Goal: Communication & Community: Answer question/provide support

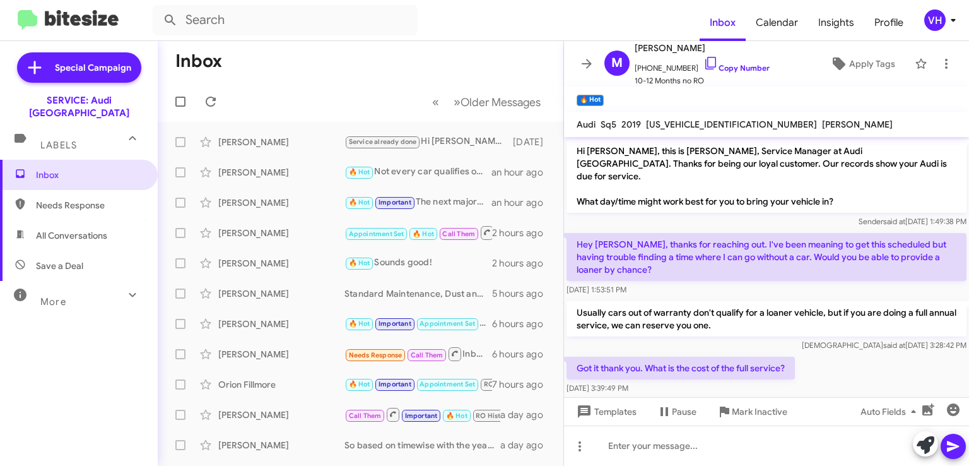
scroll to position [339, 0]
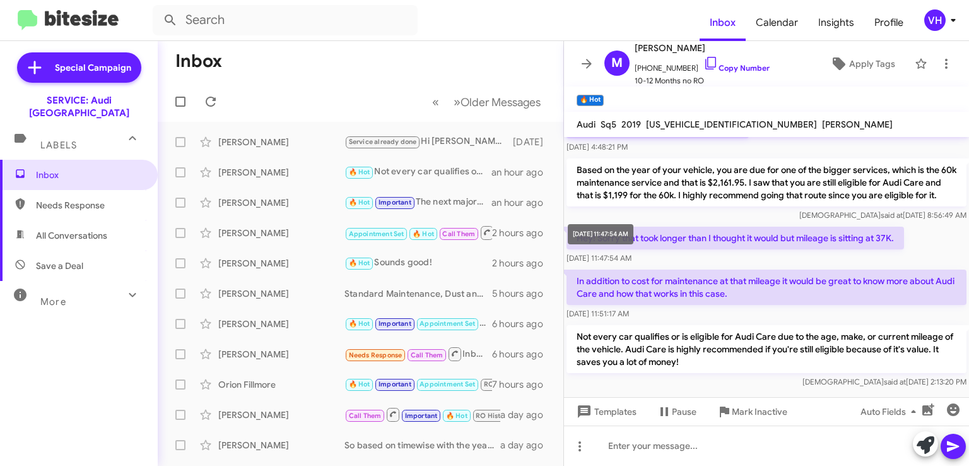
click at [642, 232] on mat-tooltip-component "[DATE] 11:47:54 AM" at bounding box center [600, 234] width 83 height 38
click at [688, 211] on div "Veda said at Aug 14, 2025, 8:56:49 AM" at bounding box center [767, 215] width 400 height 13
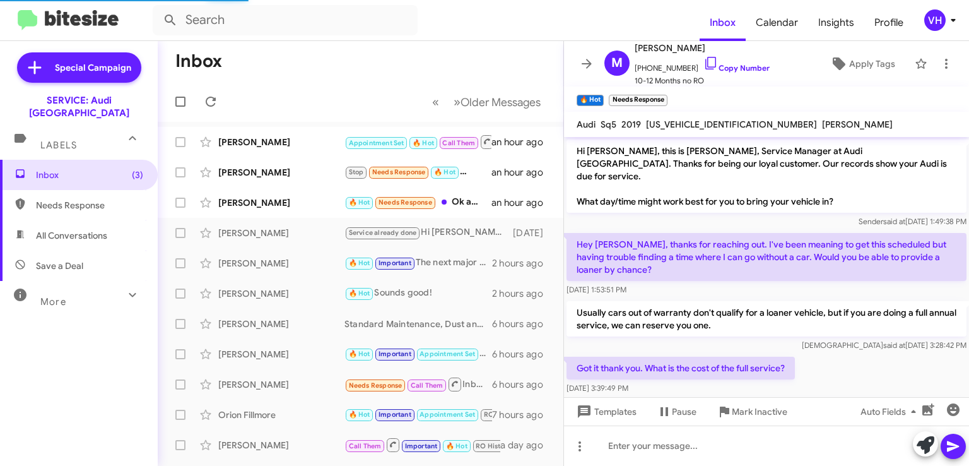
scroll to position [385, 0]
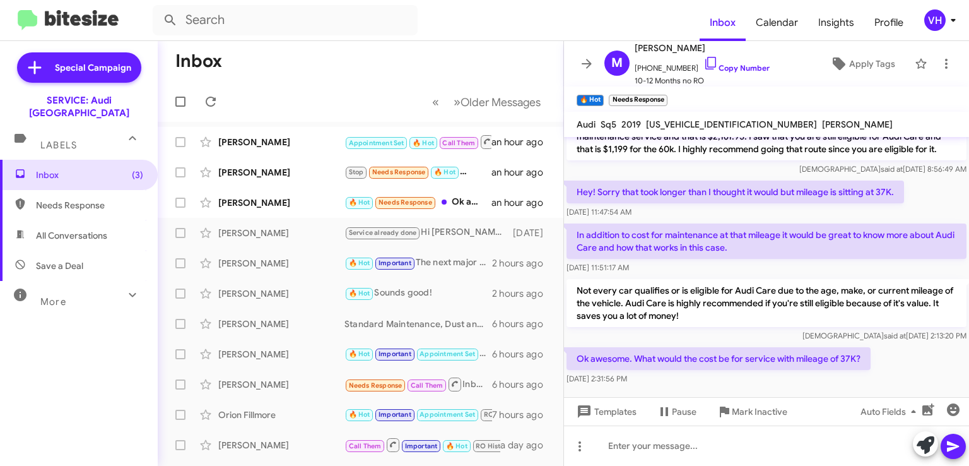
click at [262, 199] on div "[PERSON_NAME]" at bounding box center [281, 202] width 126 height 13
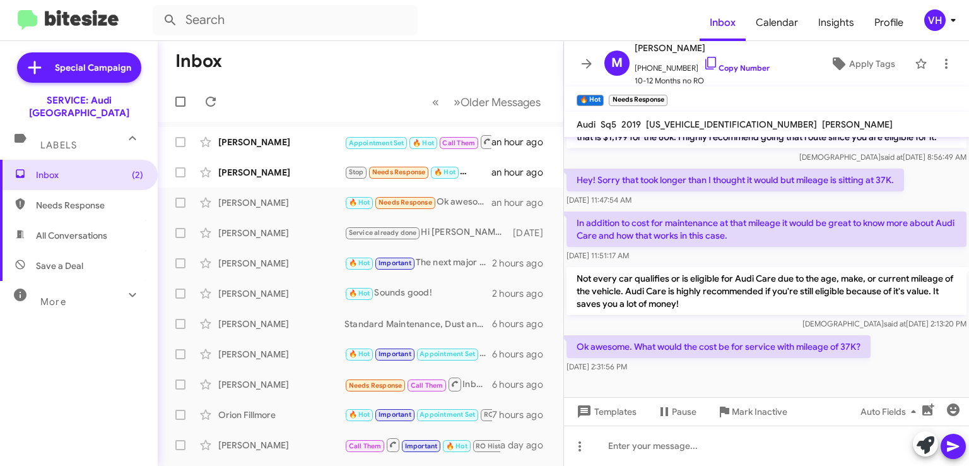
scroll to position [411, 0]
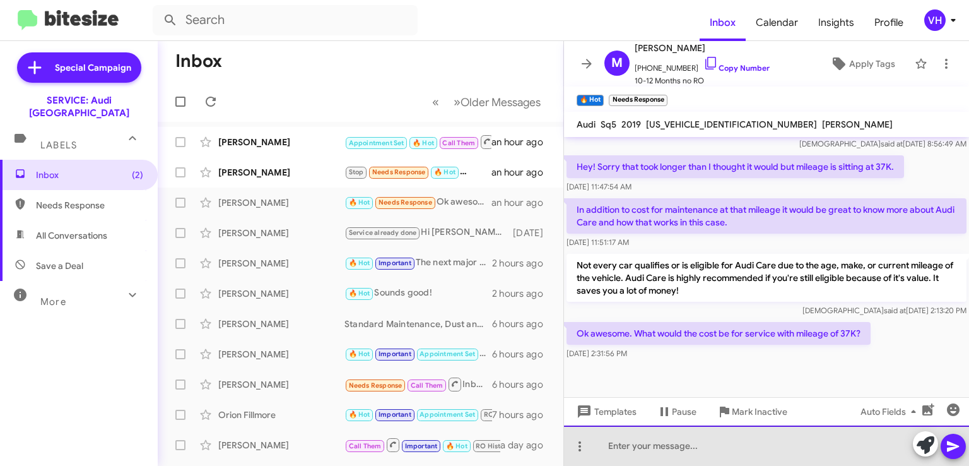
click at [803, 445] on div at bounding box center [766, 445] width 405 height 40
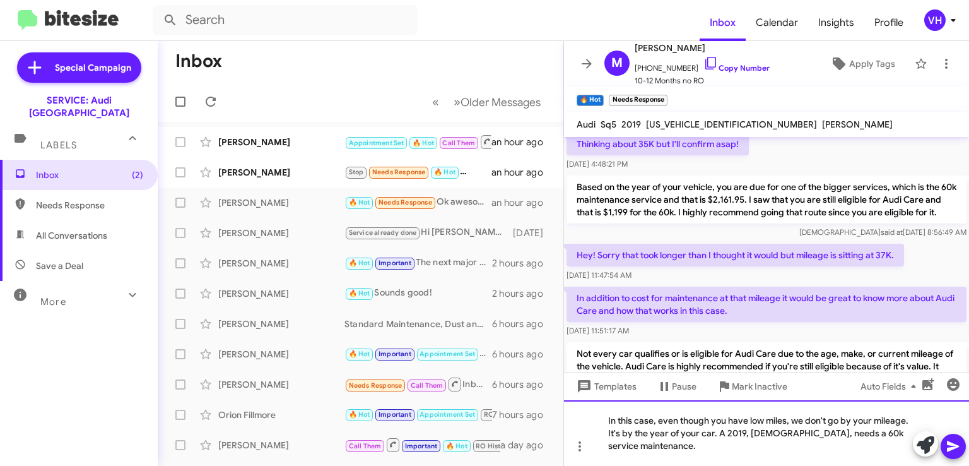
scroll to position [290, 0]
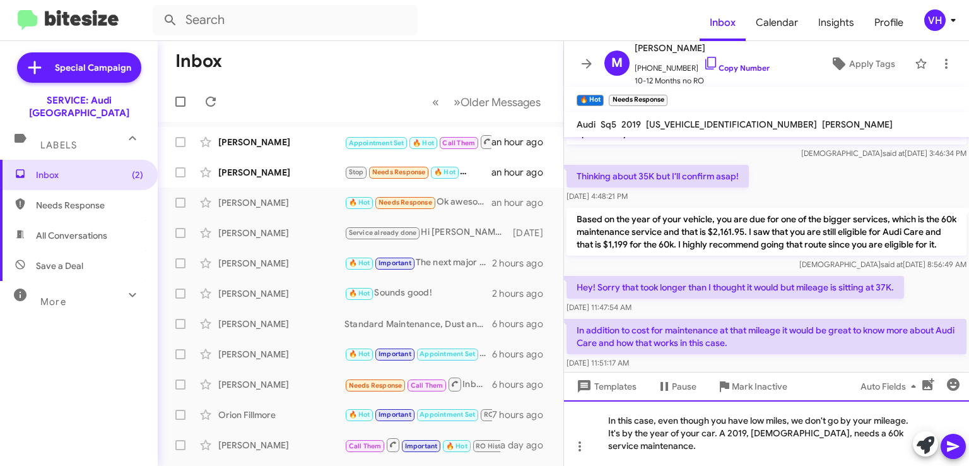
click at [702, 445] on div "In this case, even though you have low miles, we don't go by your mileage. It's…" at bounding box center [766, 433] width 405 height 66
drag, startPoint x: 762, startPoint y: 220, endPoint x: 726, endPoint y: 217, distance: 36.7
click at [726, 217] on p "Based on the year of your vehicle, you are due for one of the bigger services, …" at bounding box center [767, 232] width 400 height 48
copy p "$2,161.95."
click at [691, 447] on div "In this case, even though you have low miles, we don't go by your mileage. It's…" at bounding box center [766, 433] width 405 height 66
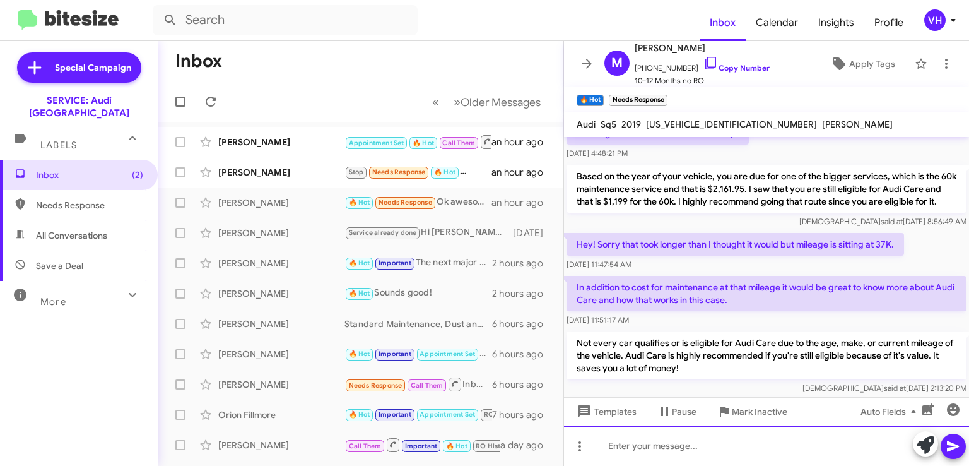
scroll to position [482, 0]
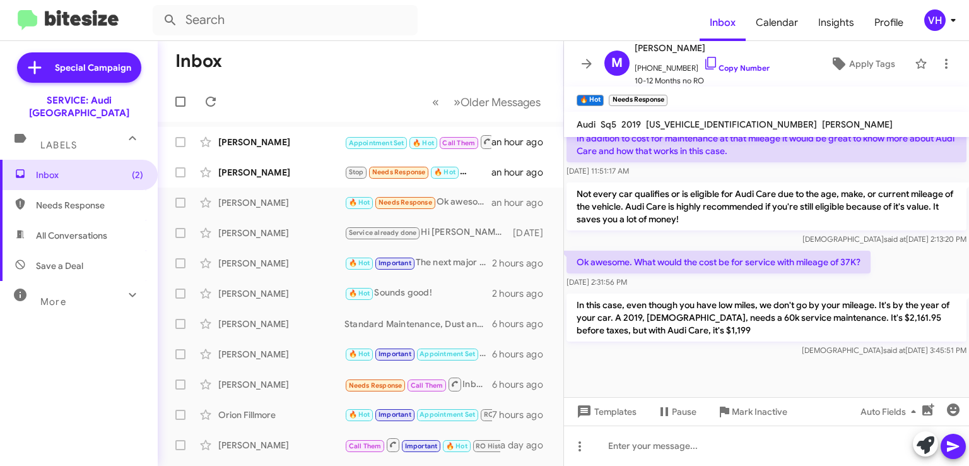
click at [689, 124] on span "WA1B4AFYXK2137366" at bounding box center [731, 124] width 171 height 11
copy span "WA1B4AFYXK2137366"
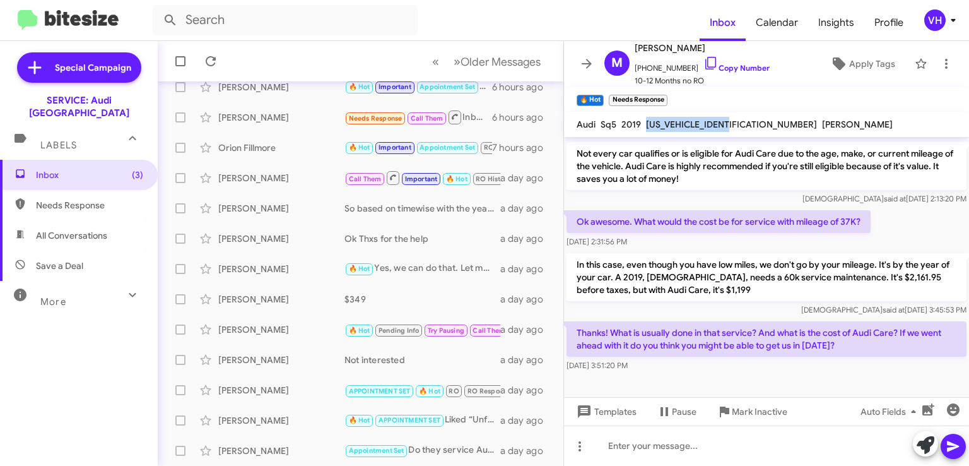
scroll to position [540, 0]
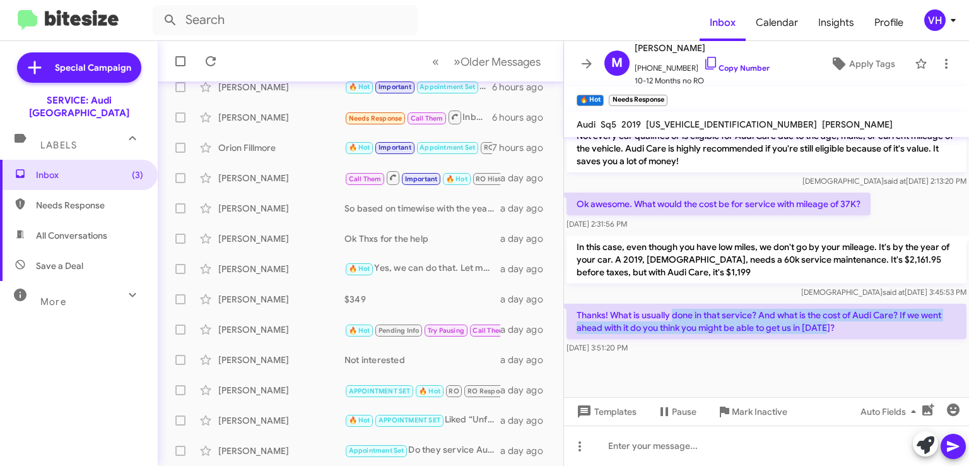
drag, startPoint x: 687, startPoint y: 317, endPoint x: 833, endPoint y: 331, distance: 147.0
click at [833, 332] on p "Thanks! What is usually done in that service? And what is the cost of Audi Care…" at bounding box center [767, 320] width 400 height 35
click at [833, 331] on p "Thanks! What is usually done in that service? And what is the cost of Audi Care…" at bounding box center [767, 320] width 400 height 35
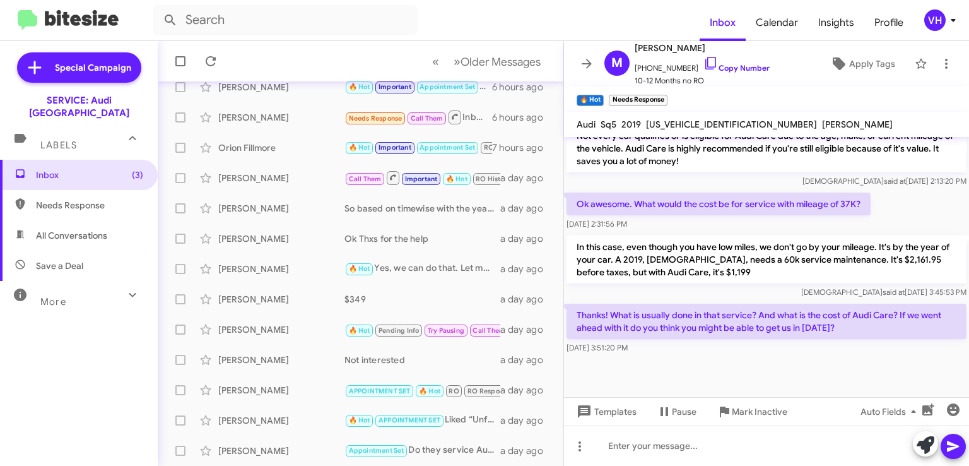
drag, startPoint x: 900, startPoint y: 321, endPoint x: 657, endPoint y: 316, distance: 242.3
click at [685, 316] on p "Thanks! What is usually done in that service? And what is the cost of Audi Care…" at bounding box center [767, 320] width 400 height 35
click at [644, 314] on p "Thanks! What is usually done in that service? And what is the cost of Audi Care…" at bounding box center [767, 320] width 400 height 35
drag, startPoint x: 638, startPoint y: 274, endPoint x: 739, endPoint y: 284, distance: 102.1
click at [739, 284] on div "In this case, even though you have low miles, we don't go by your mileage. It's…" at bounding box center [767, 266] width 400 height 63
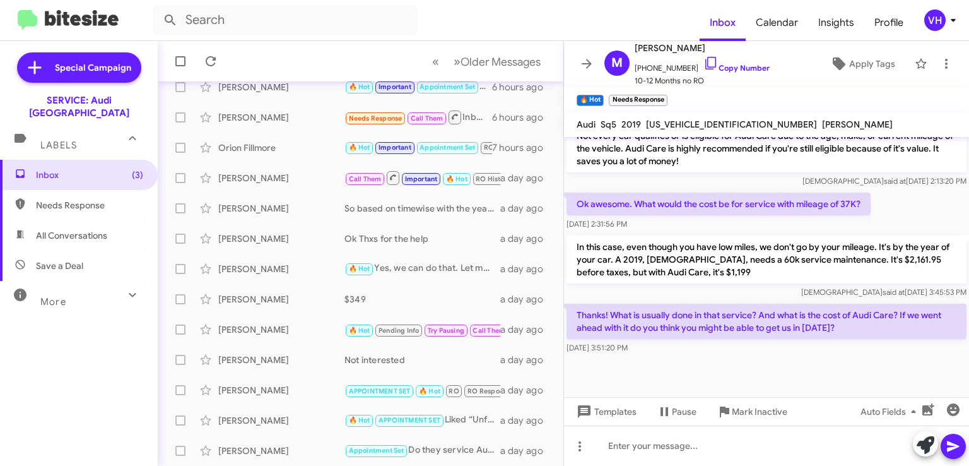
click at [746, 261] on p "In this case, even though you have low miles, we don't go by your mileage. It's…" at bounding box center [767, 259] width 400 height 48
click at [882, 319] on p "Thanks! What is usually done in that service? And what is the cost of Audi Care…" at bounding box center [767, 320] width 400 height 35
drag, startPoint x: 863, startPoint y: 314, endPoint x: 878, endPoint y: 350, distance: 38.4
click at [878, 350] on div "Thanks! What is usually done in that service? And what is the cost of Audi Care…" at bounding box center [767, 328] width 400 height 50
click at [878, 350] on div "Aug 14, 2025, 3:51:20 PM" at bounding box center [767, 347] width 400 height 13
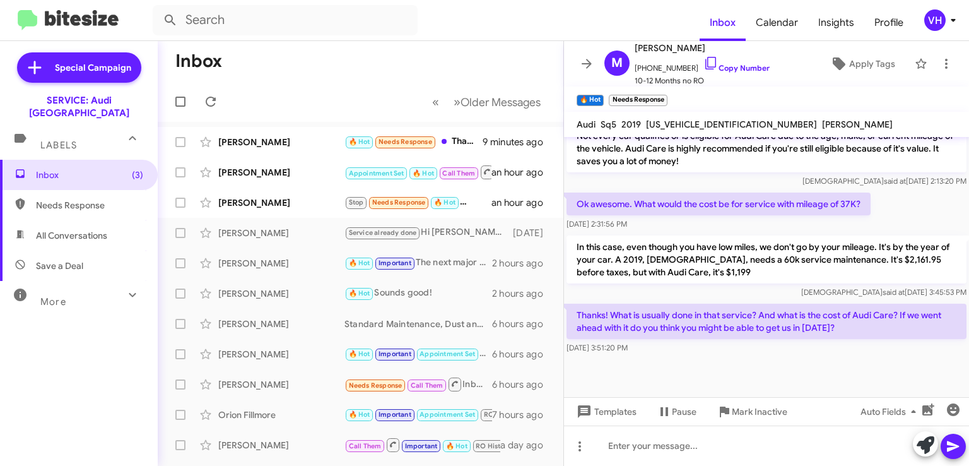
click at [268, 192] on div "Samuel Hayes Stop Needs Response 🔥 Hot Hi Steven, can I bring it in around 9:00…" at bounding box center [360, 202] width 385 height 25
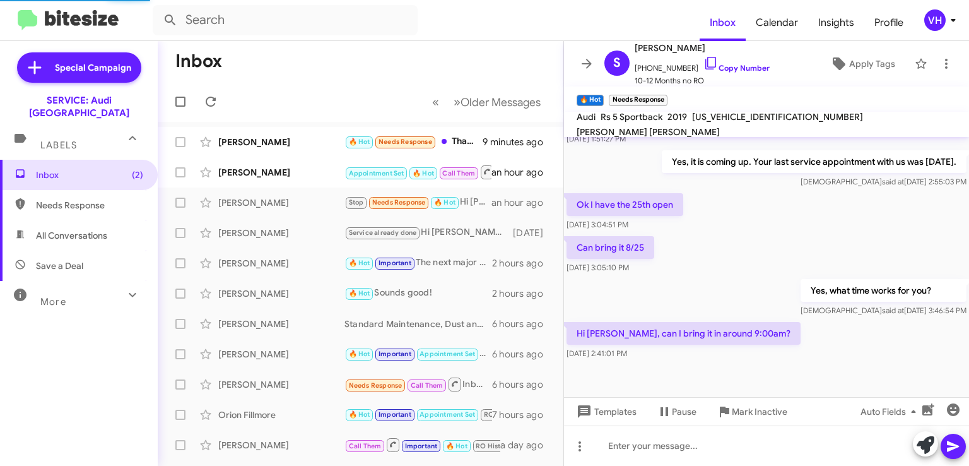
scroll to position [474, 0]
click at [292, 173] on div "[PERSON_NAME]" at bounding box center [281, 172] width 126 height 13
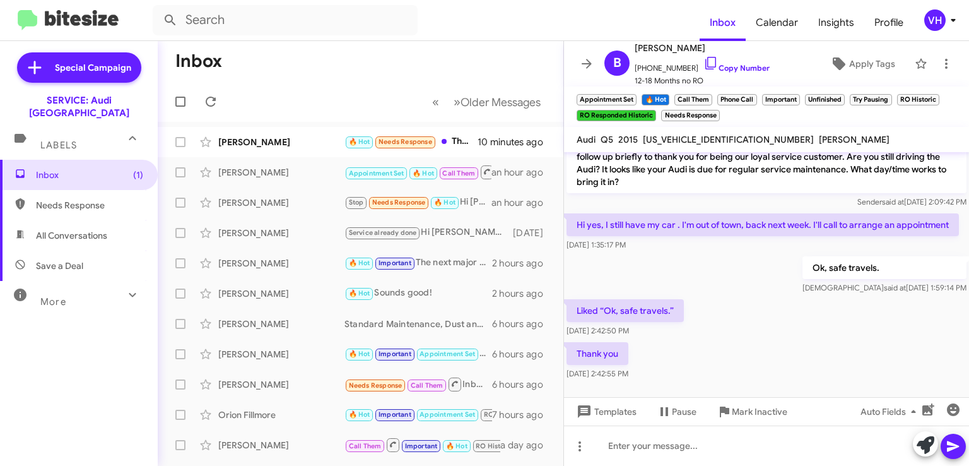
scroll to position [1252, 0]
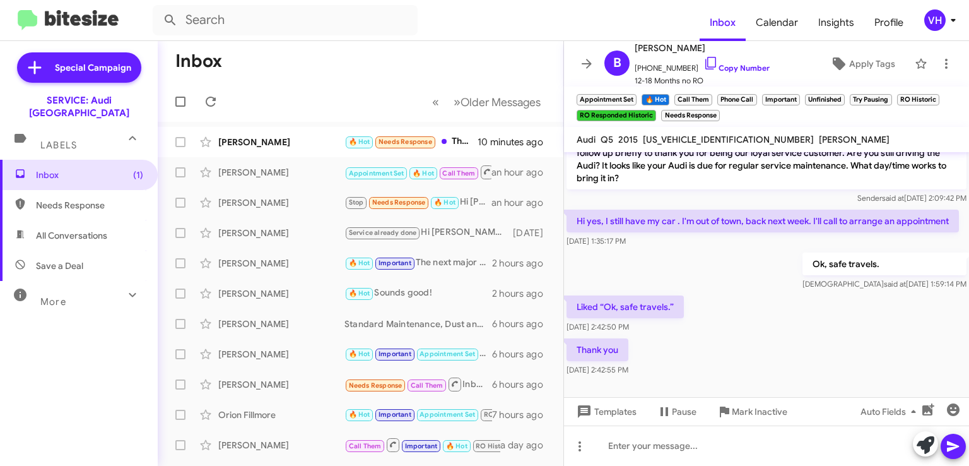
click at [796, 93] on span "×" at bounding box center [797, 93] width 8 height 15
click at [753, 95] on span "×" at bounding box center [754, 93] width 8 height 15
click at [707, 92] on span "×" at bounding box center [709, 93] width 8 height 15
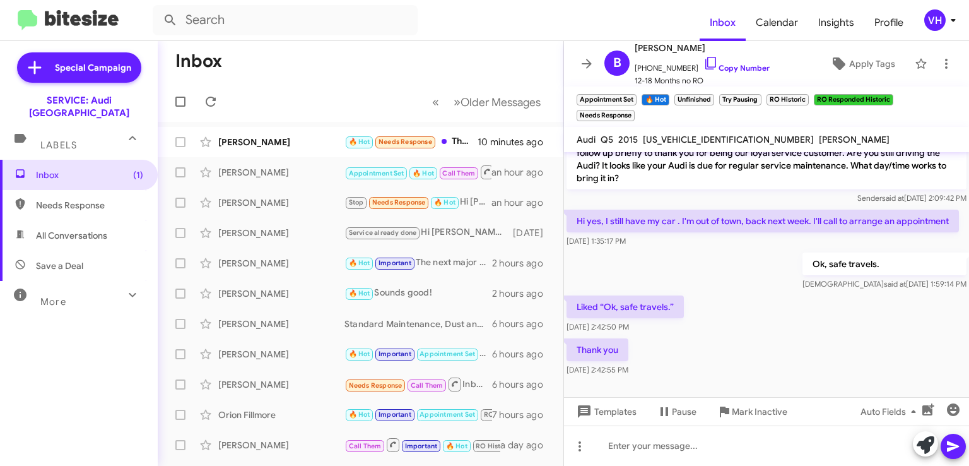
click at [633, 95] on span "×" at bounding box center [634, 93] width 8 height 15
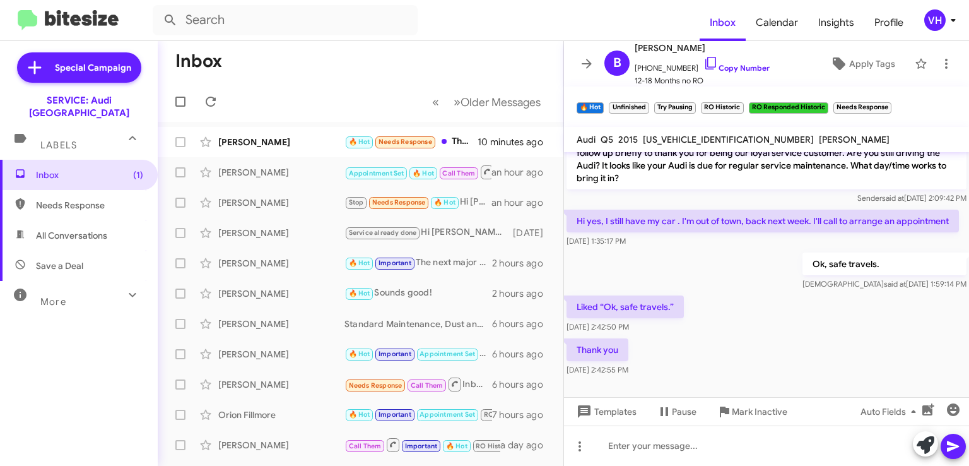
click at [891, 104] on span "×" at bounding box center [889, 101] width 8 height 15
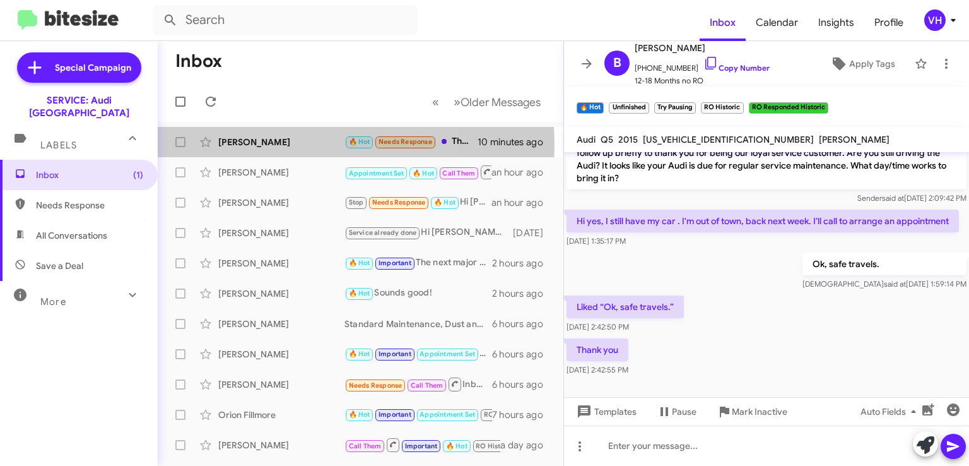
click at [266, 146] on div "[PERSON_NAME]" at bounding box center [281, 142] width 126 height 13
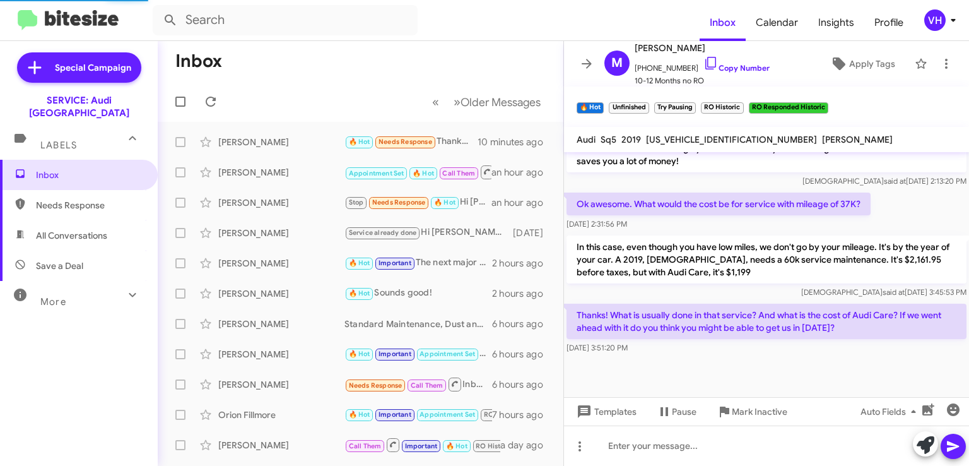
scroll to position [540, 0]
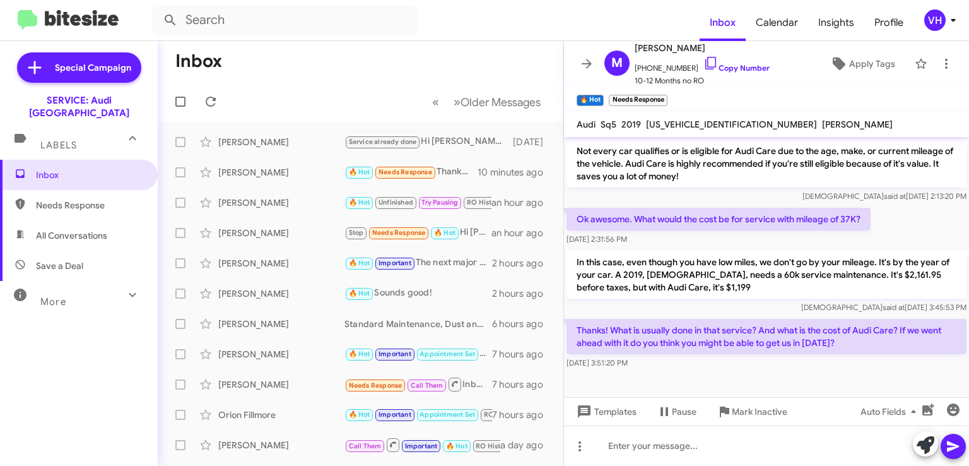
scroll to position [515, 0]
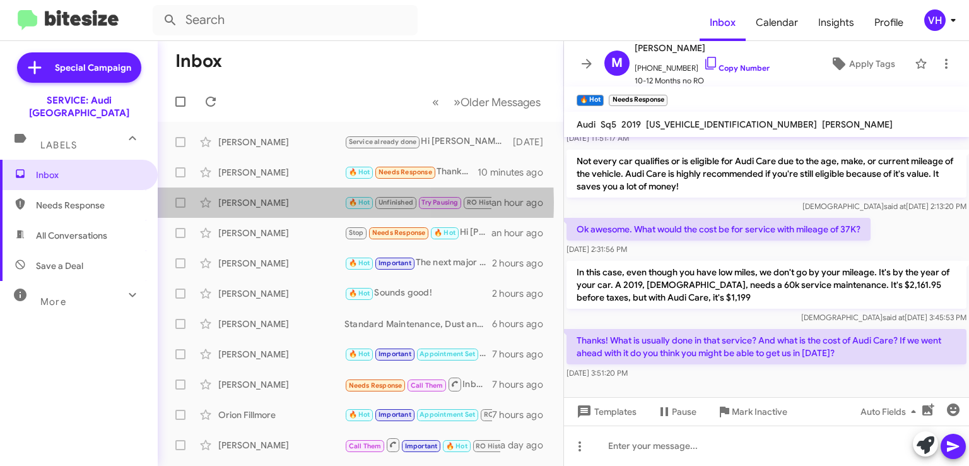
click at [252, 202] on div "[PERSON_NAME]" at bounding box center [281, 202] width 126 height 13
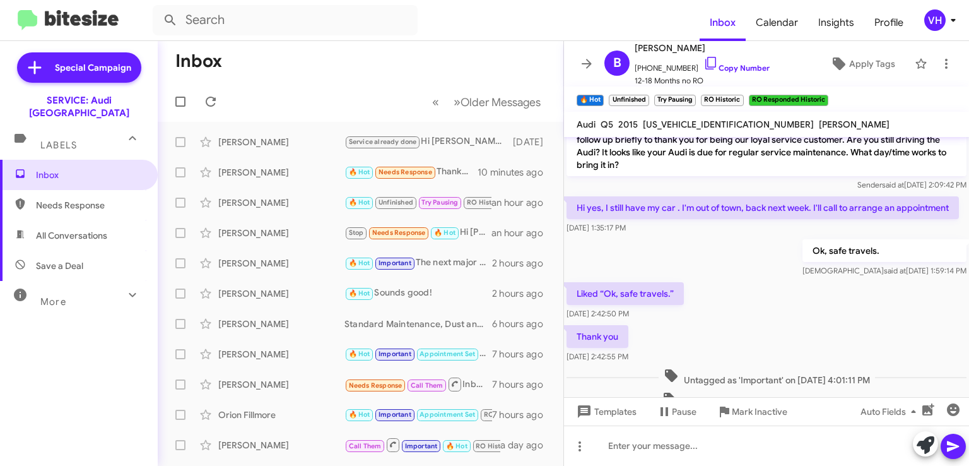
scroll to position [1239, 0]
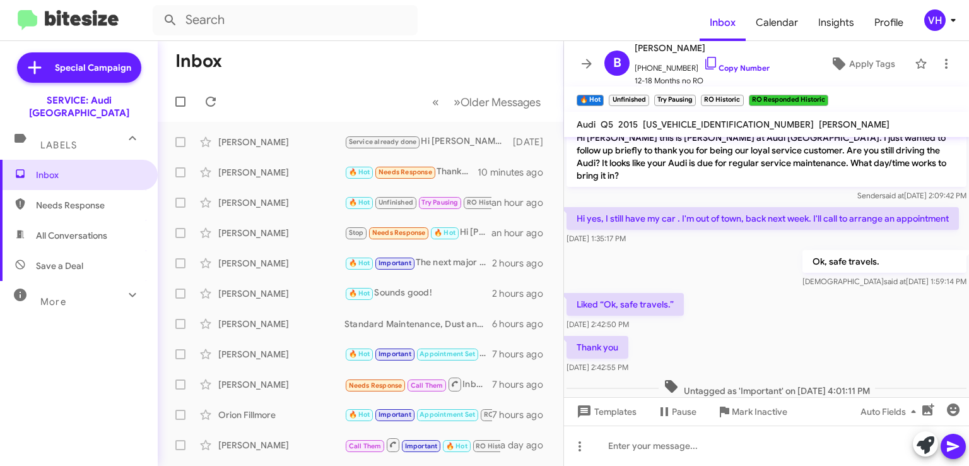
click at [284, 199] on div "[PERSON_NAME]" at bounding box center [281, 202] width 126 height 13
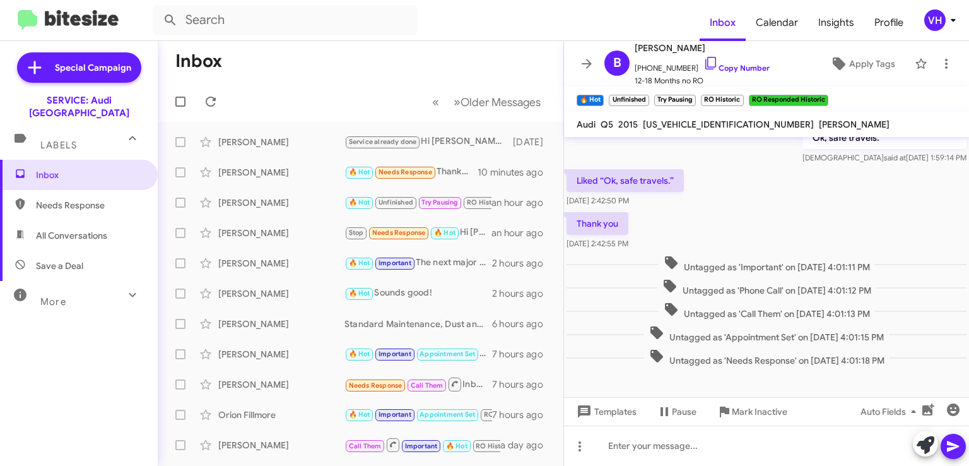
scroll to position [1365, 0]
click at [281, 232] on div "[PERSON_NAME]" at bounding box center [281, 232] width 126 height 13
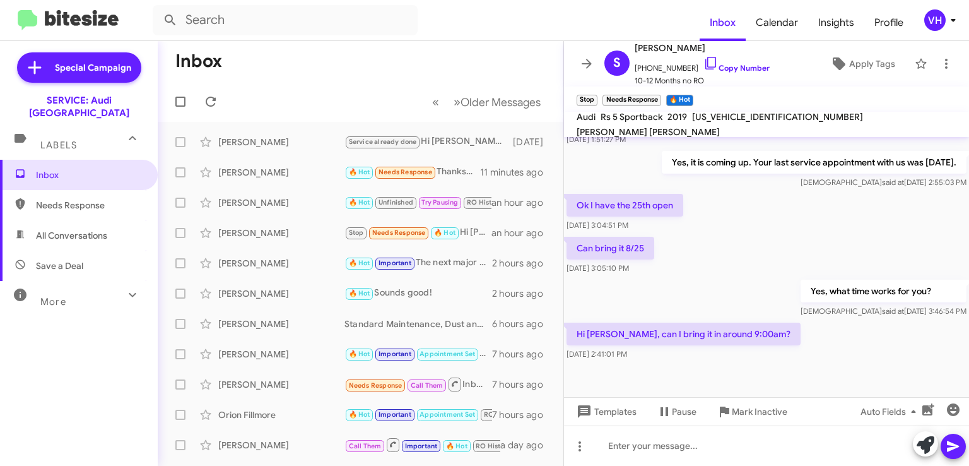
scroll to position [474, 0]
click at [734, 122] on span "WUABWCF51KA901681" at bounding box center [777, 116] width 171 height 11
copy span "WUABWCF51KA901681"
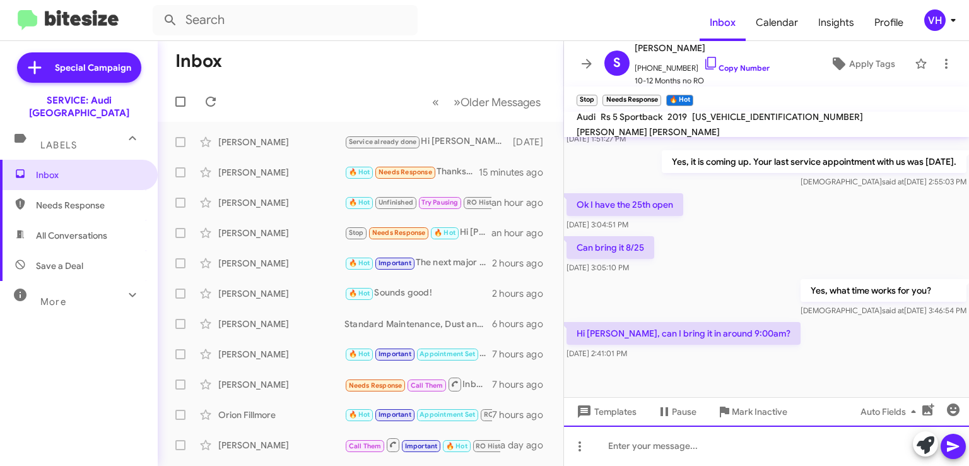
click at [726, 435] on div at bounding box center [766, 445] width 405 height 40
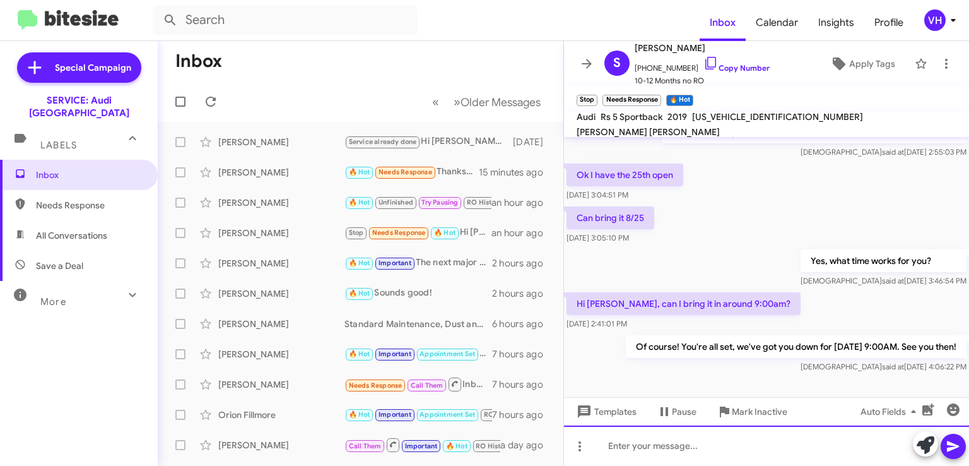
scroll to position [520, 0]
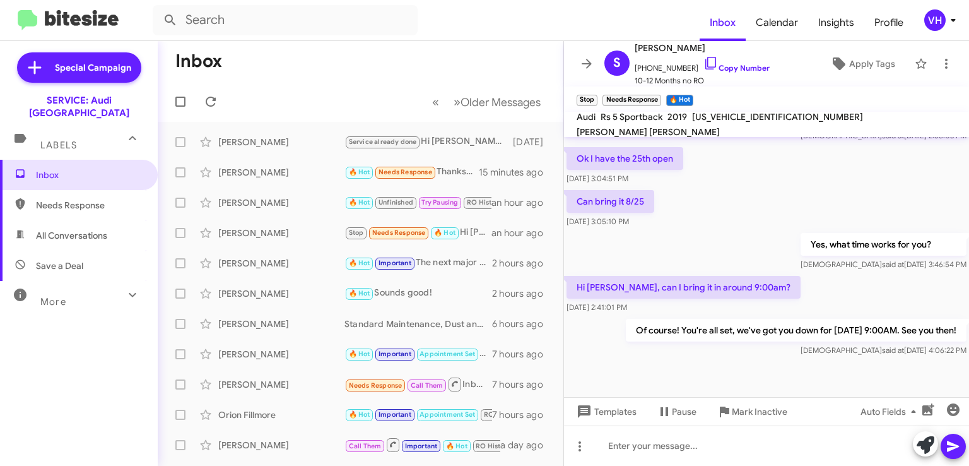
click at [868, 64] on span "Apply Tags" at bounding box center [872, 63] width 46 height 23
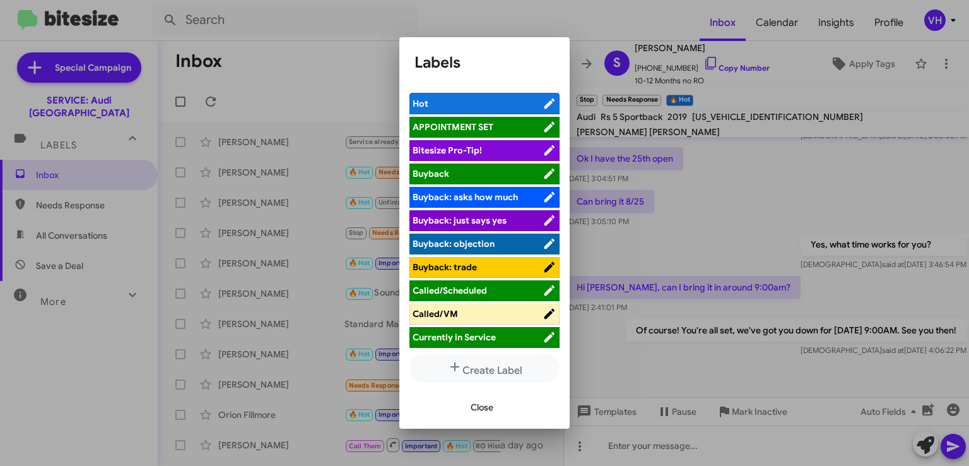
click at [463, 124] on span "APPOINTMENT SET" at bounding box center [453, 126] width 81 height 11
click at [487, 406] on span "Close" at bounding box center [482, 407] width 23 height 23
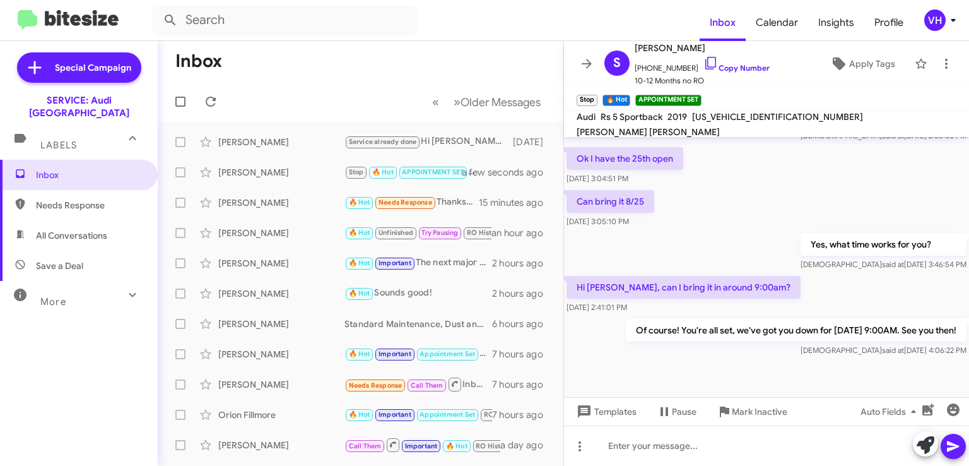
drag, startPoint x: 591, startPoint y: 99, endPoint x: 579, endPoint y: 99, distance: 12.0
click at [579, 99] on small "Stop" at bounding box center [587, 100] width 21 height 11
click at [642, 214] on div "Can bring it 8/25 Aug 13, 2025, 3:05:10 PM" at bounding box center [611, 209] width 88 height 38
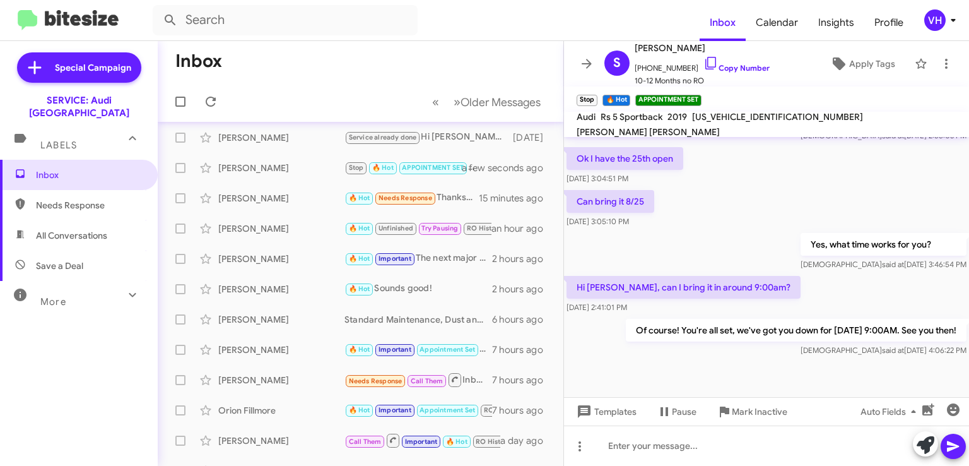
scroll to position [0, 0]
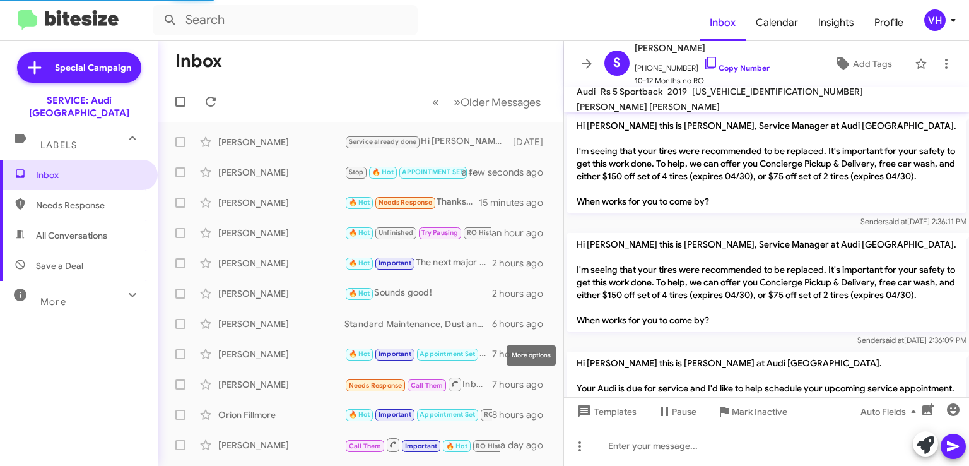
scroll to position [521, 0]
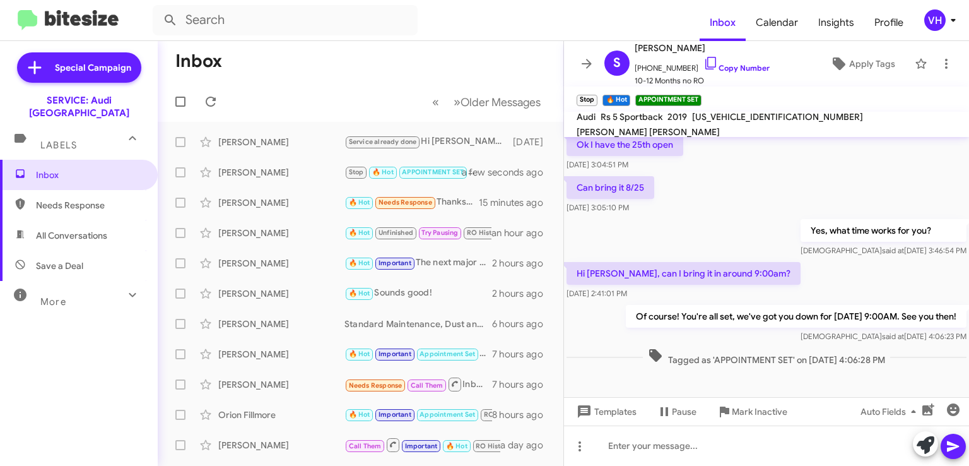
click at [282, 290] on div "[PERSON_NAME]" at bounding box center [281, 293] width 126 height 13
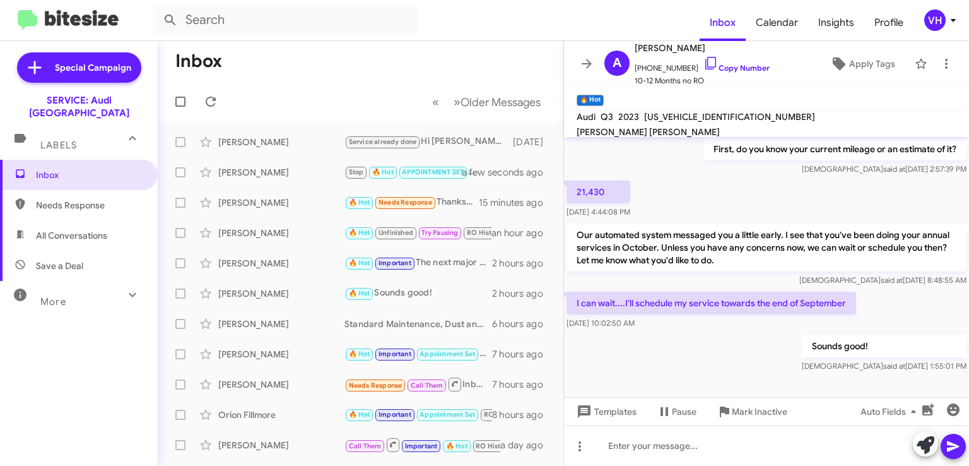
click at [281, 268] on div "[PERSON_NAME]" at bounding box center [281, 263] width 126 height 13
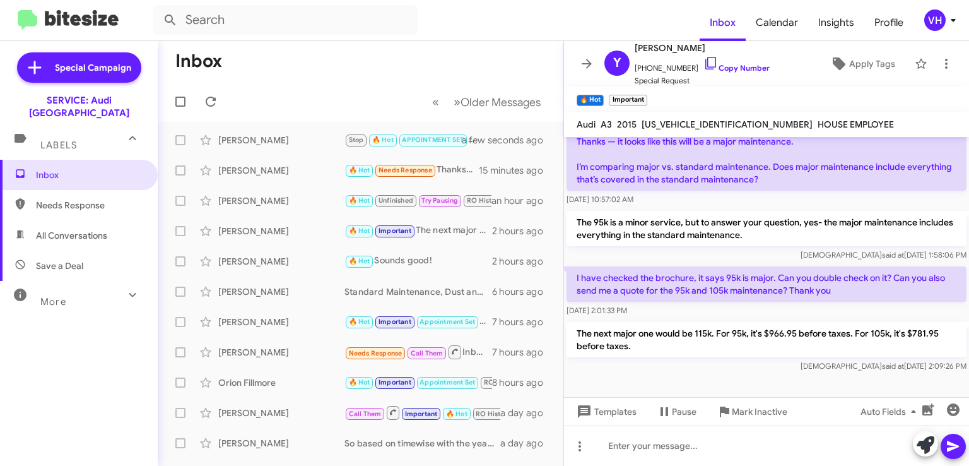
scroll to position [63, 0]
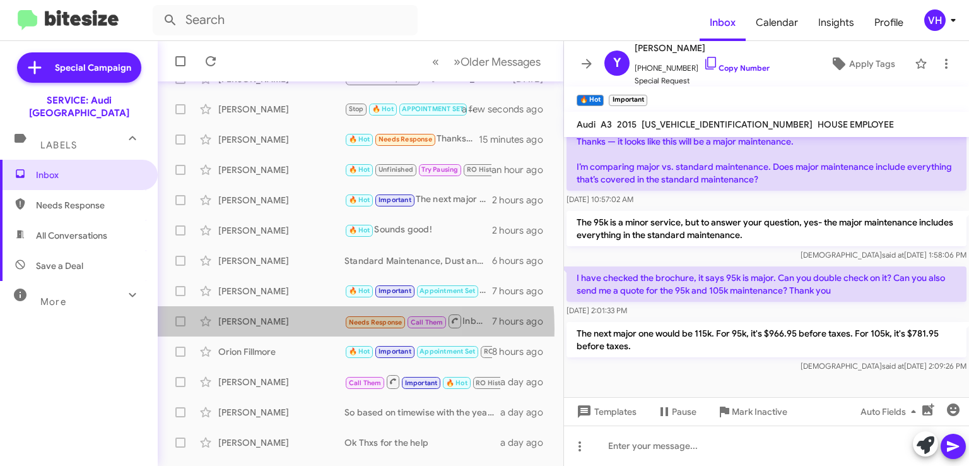
click at [268, 329] on div "Melissa Horton Needs Response Call Them Inbound Call 7 hours ago" at bounding box center [360, 321] width 385 height 25
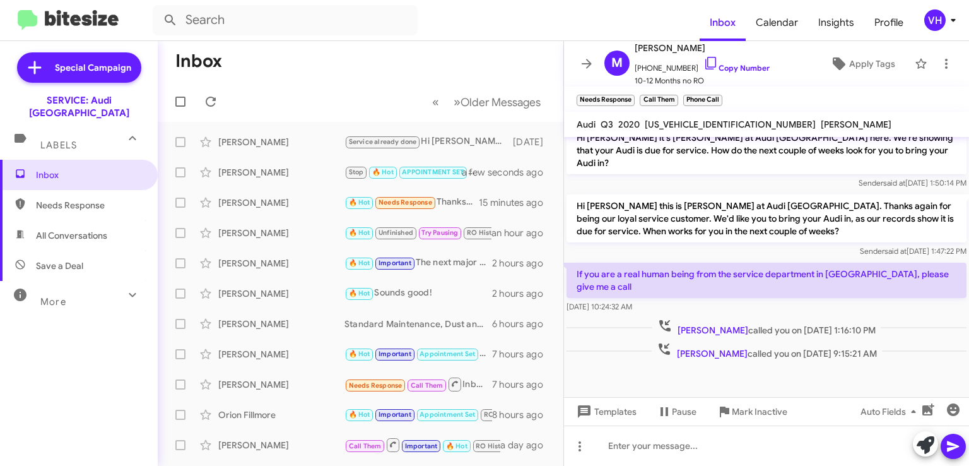
click at [593, 66] on icon at bounding box center [586, 63] width 15 height 15
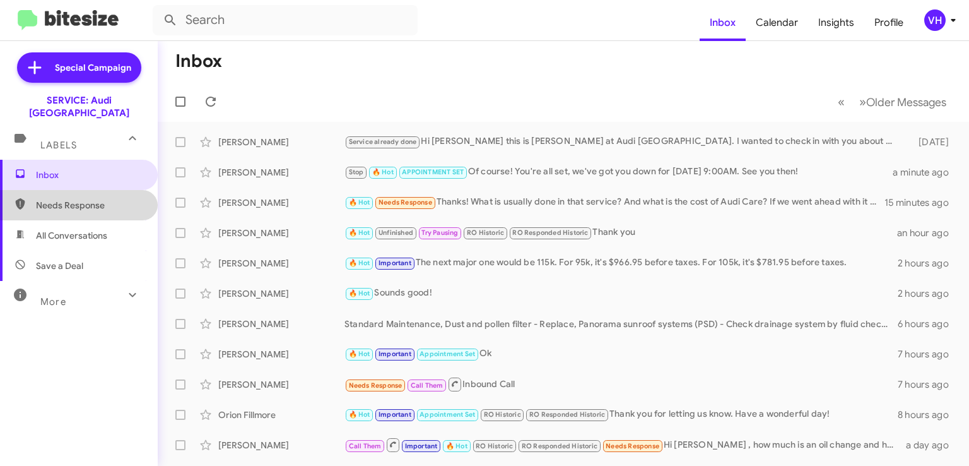
click at [78, 199] on span "Needs Response" at bounding box center [89, 205] width 107 height 13
type input "in:needs-response"
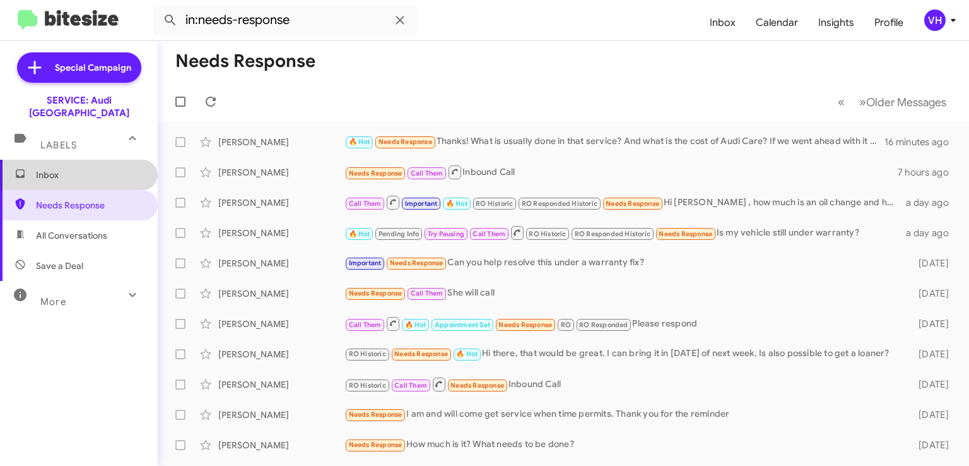
click at [91, 168] on span "Inbox" at bounding box center [89, 174] width 107 height 13
